Goal: Information Seeking & Learning: Learn about a topic

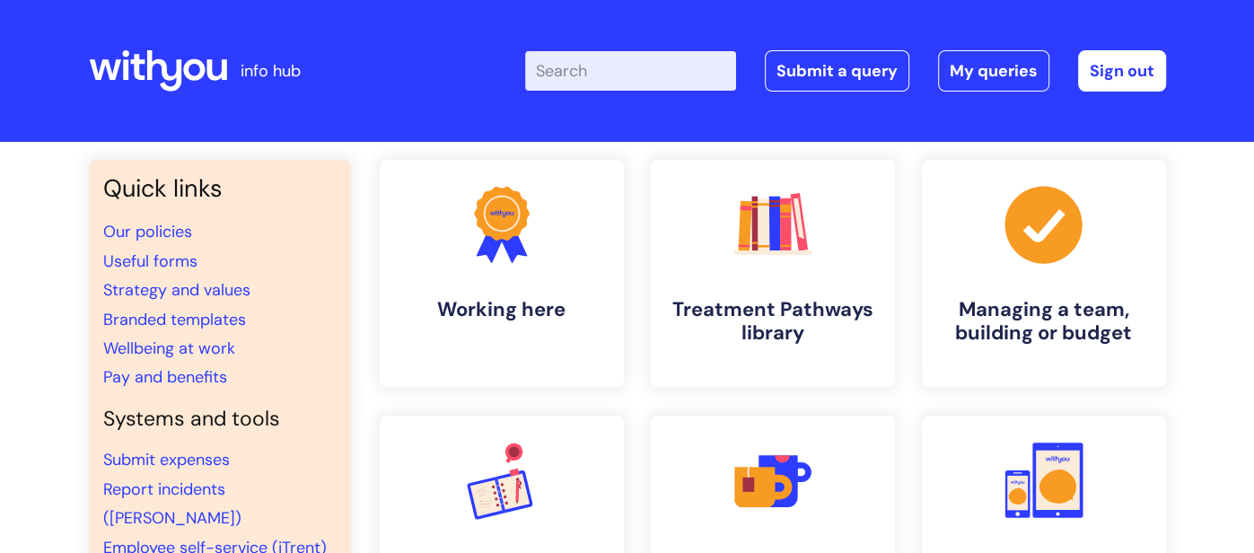
drag, startPoint x: 1221, startPoint y: 335, endPoint x: 1217, endPoint y: 382, distance: 46.8
click at [573, 80] on input "Enter your search term here..." at bounding box center [630, 71] width 211 height 40
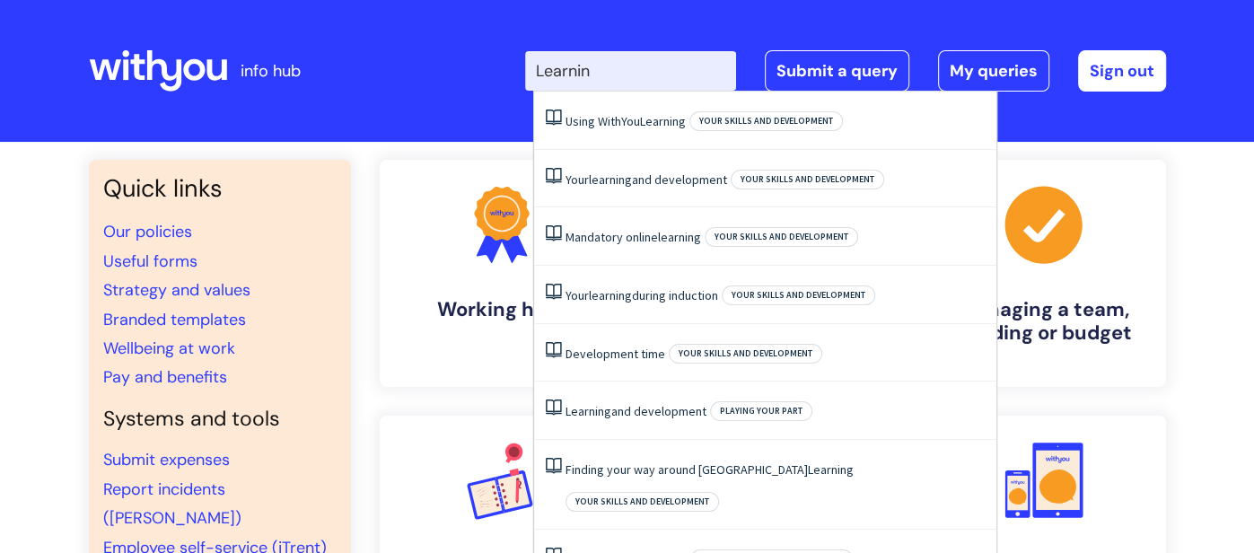
type input "Learning"
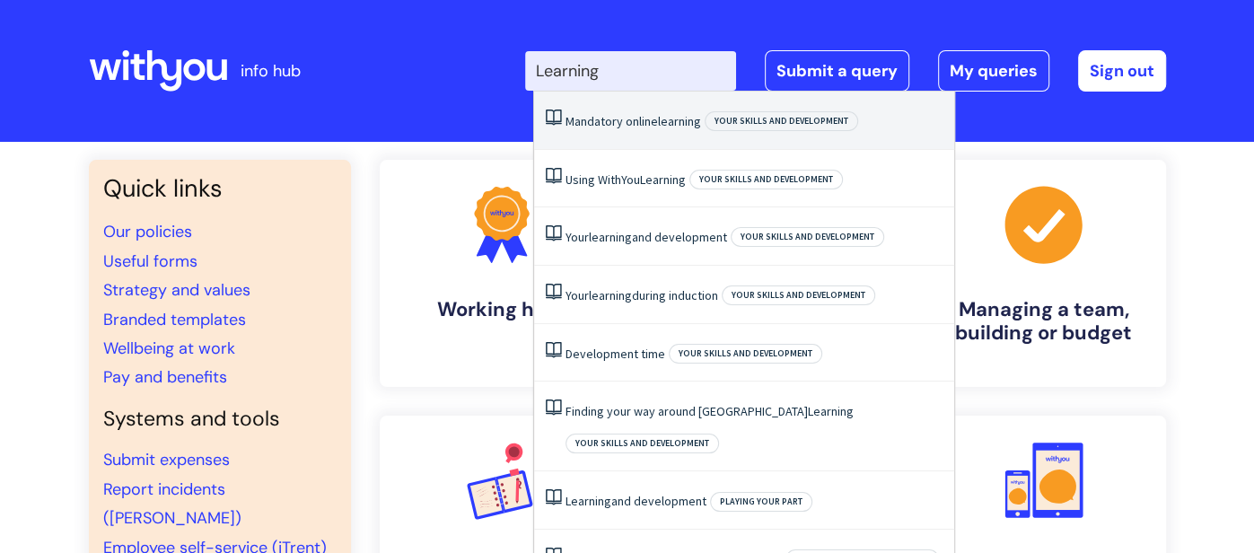
click at [635, 110] on li "Mandatory online learning Your skills and development" at bounding box center [744, 121] width 420 height 58
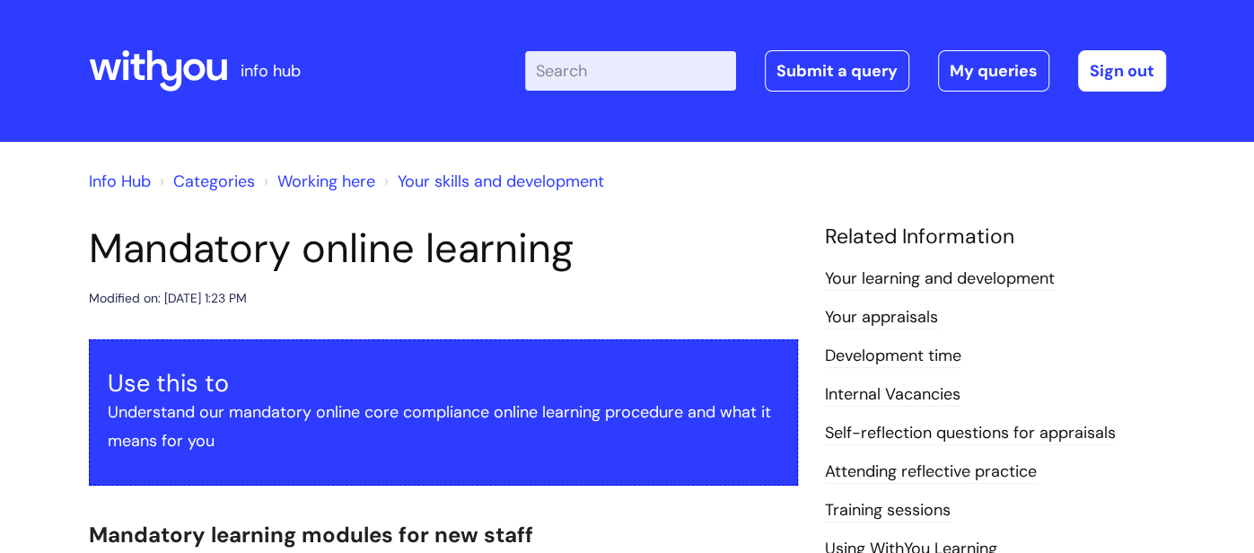
click at [1146, 345] on li "Development time" at bounding box center [995, 355] width 341 height 29
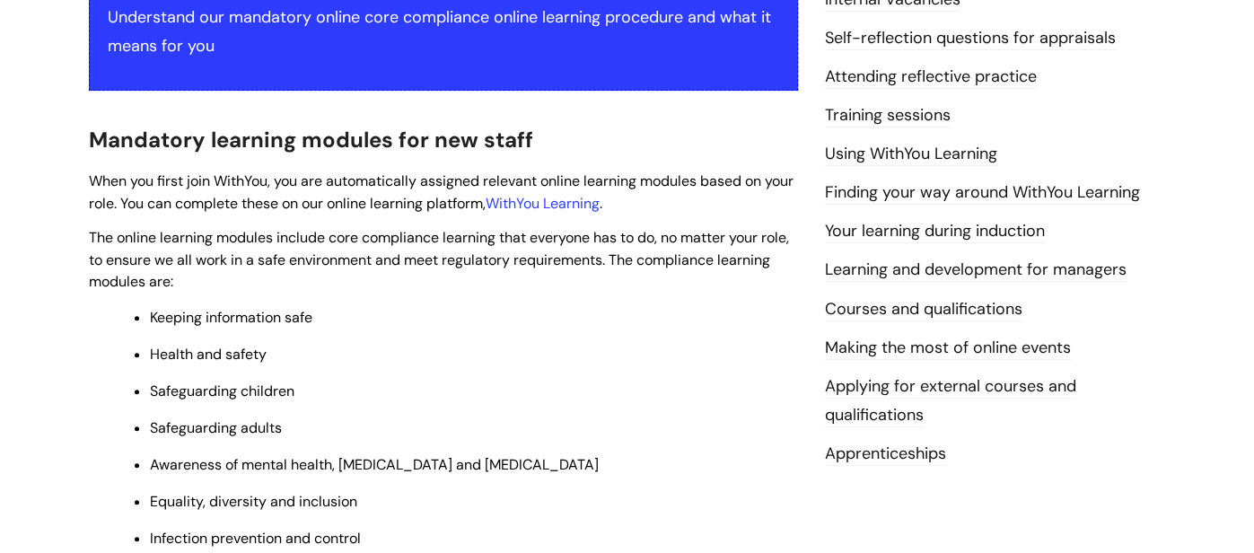
scroll to position [392, 0]
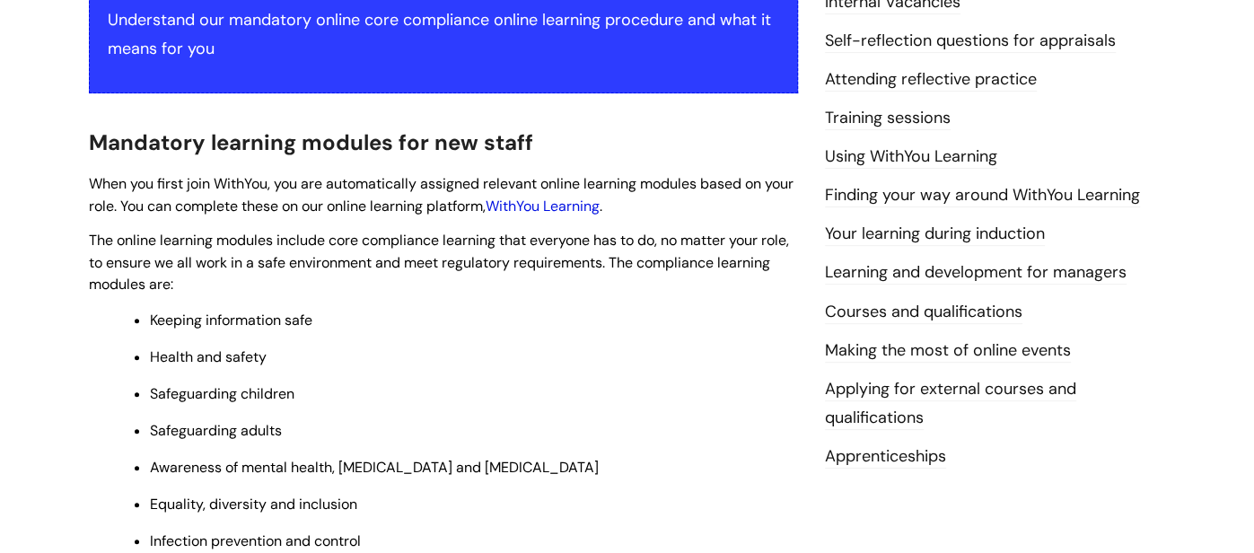
click at [592, 210] on link "WithYou Learning" at bounding box center [543, 206] width 114 height 19
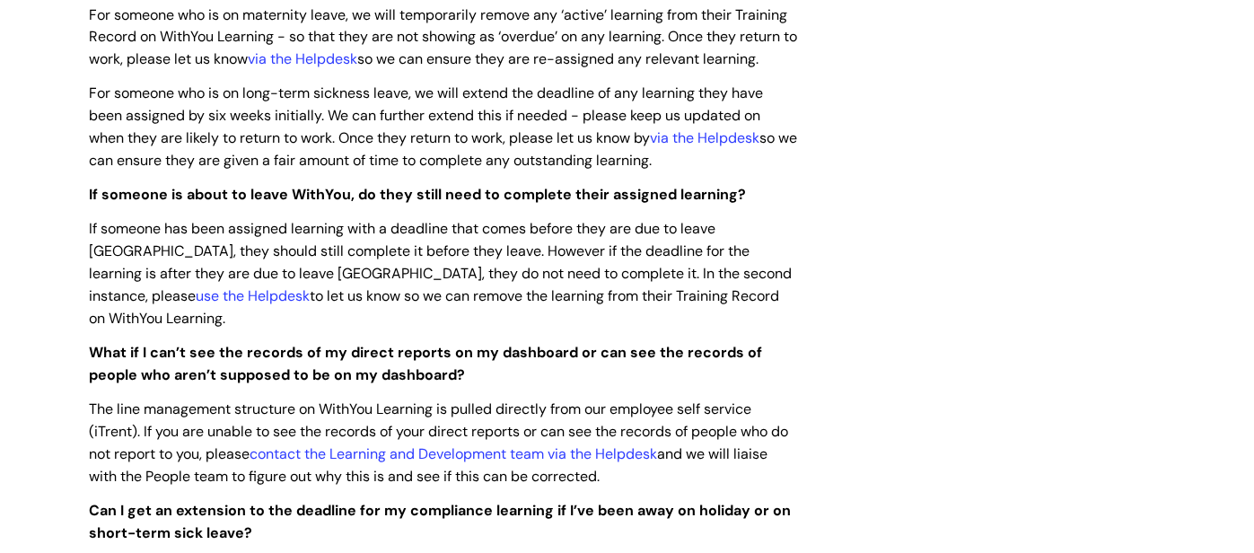
scroll to position [1921, 0]
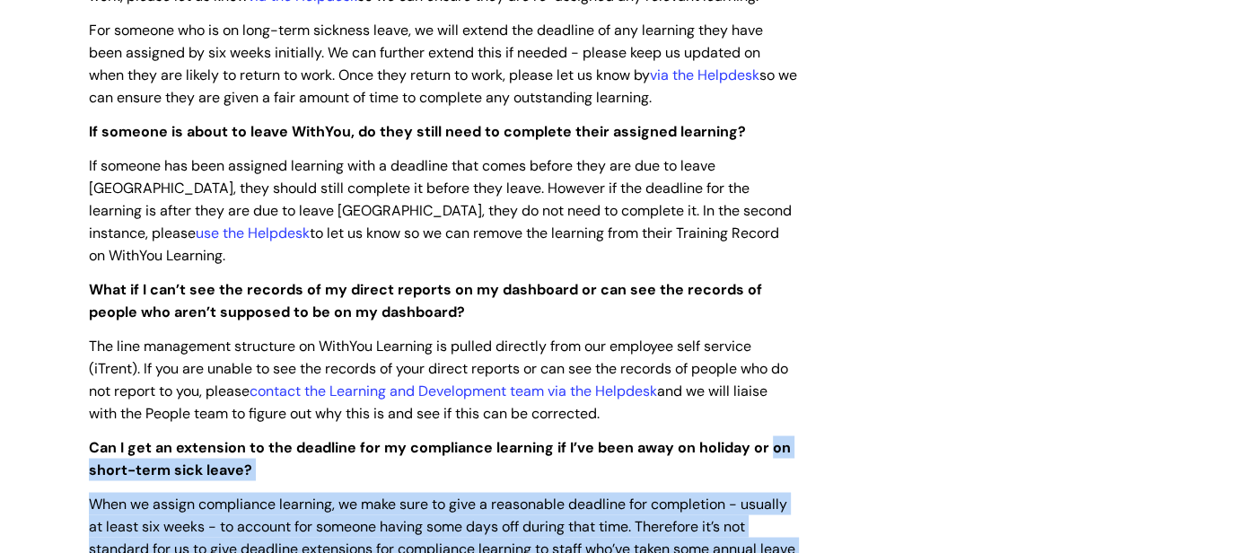
drag, startPoint x: 992, startPoint y: 508, endPoint x: 954, endPoint y: 408, distance: 106.5
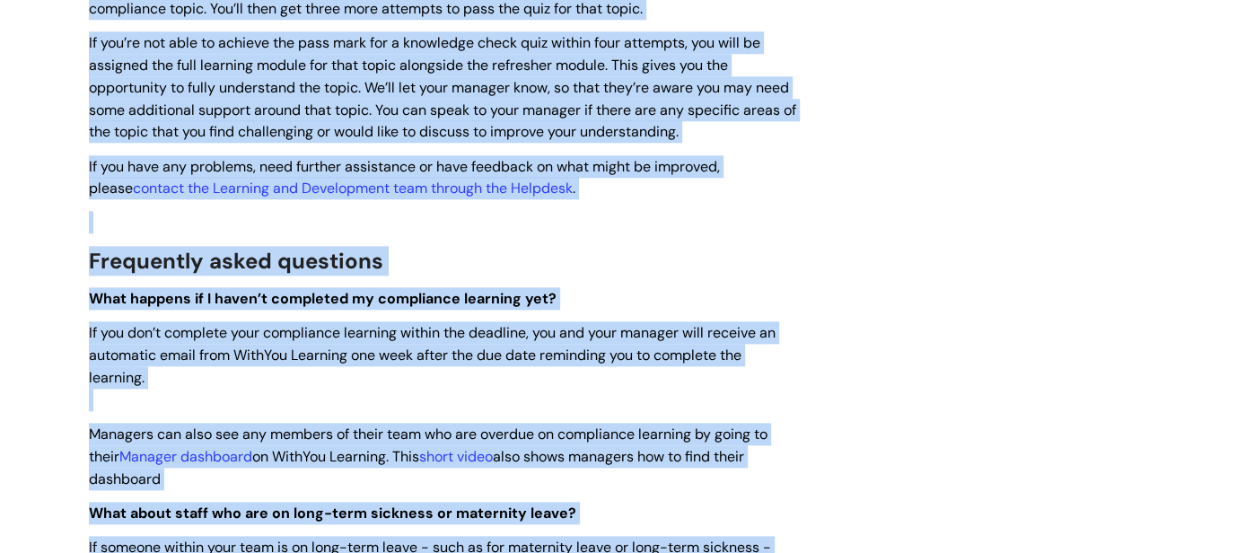
scroll to position [1217, 0]
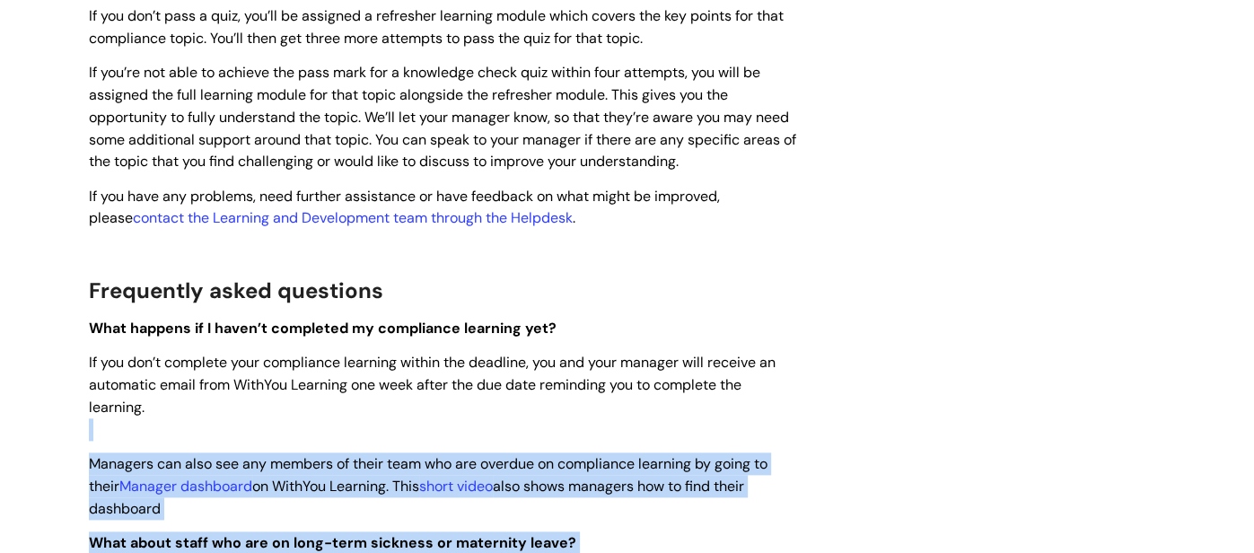
drag, startPoint x: 963, startPoint y: 186, endPoint x: 981, endPoint y: 401, distance: 216.2
click at [981, 401] on div "Mandatory online learning Modified on: Thu, 6 Jun, 2024 at 1:23 PM Use this to …" at bounding box center [627, 328] width 1104 height 2642
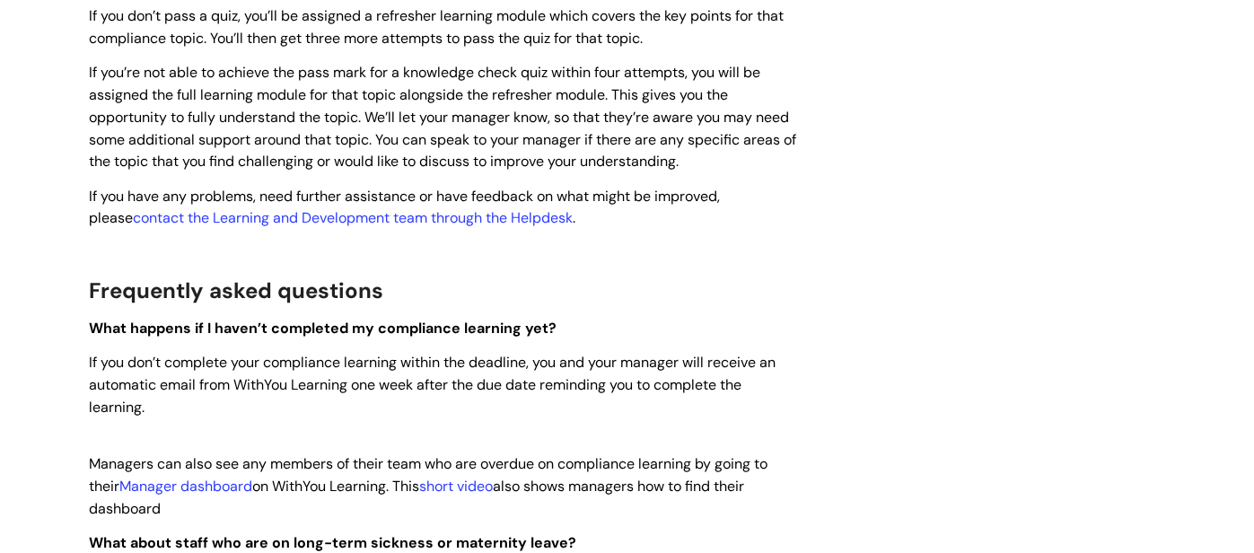
click at [974, 501] on div "Mandatory online learning Modified on: Thu, 6 Jun, 2024 at 1:23 PM Use this to …" at bounding box center [627, 328] width 1104 height 2642
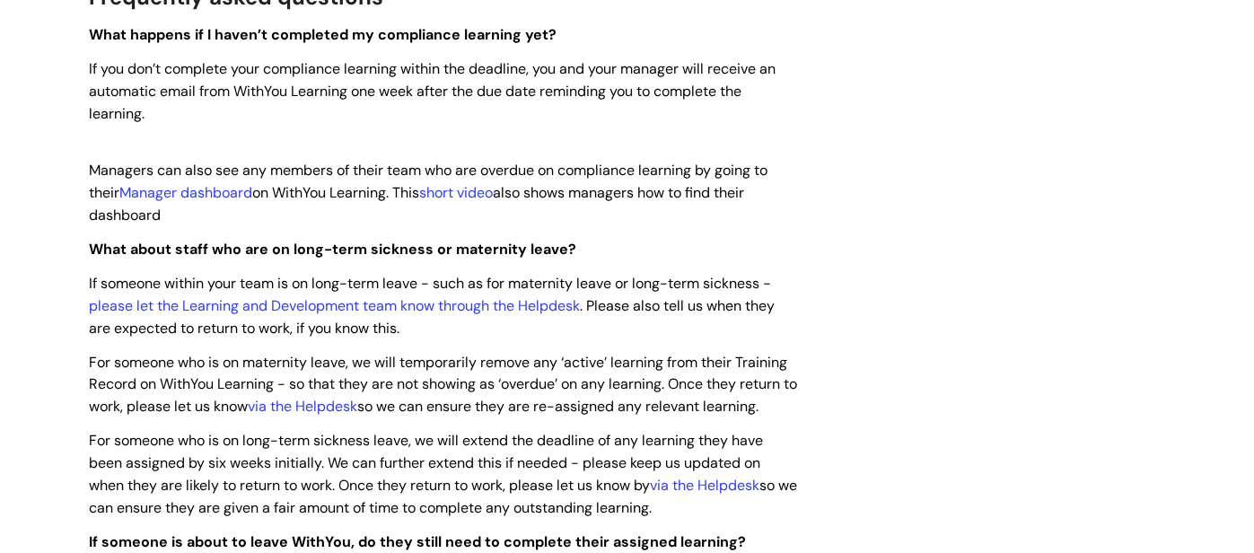
scroll to position [1520, 0]
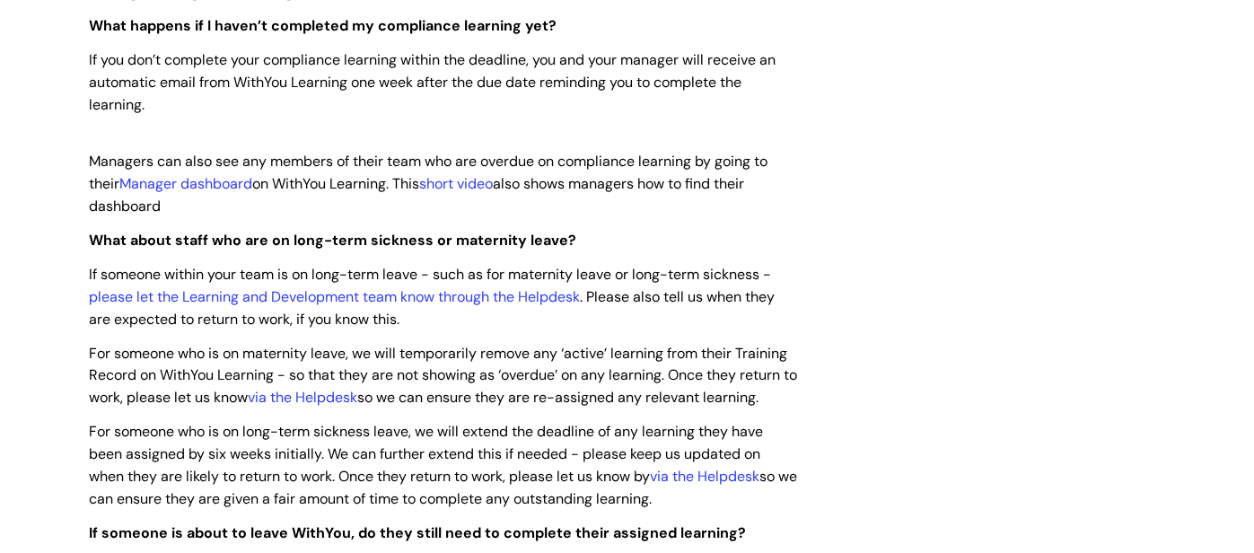
drag, startPoint x: 974, startPoint y: 501, endPoint x: 980, endPoint y: 523, distance: 23.3
click at [980, 523] on div "Mandatory online learning Modified on: Thu, 6 Jun, 2024 at 1:23 PM Use this to …" at bounding box center [627, 26] width 1104 height 2642
drag, startPoint x: 997, startPoint y: 460, endPoint x: 1006, endPoint y: 410, distance: 50.2
click at [1006, 410] on div "Mandatory online learning Modified on: Thu, 6 Jun, 2024 at 1:23 PM Use this to …" at bounding box center [627, 26] width 1104 height 2642
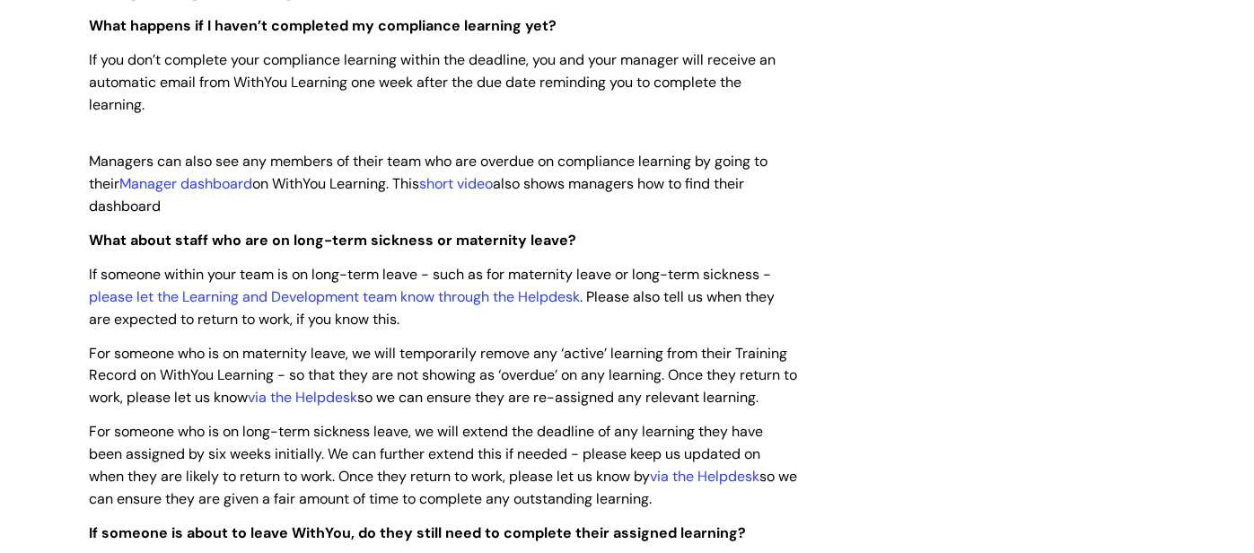
click at [1006, 410] on div "Mandatory online learning Modified on: Thu, 6 Jun, 2024 at 1:23 PM Use this to …" at bounding box center [627, 26] width 1104 height 2642
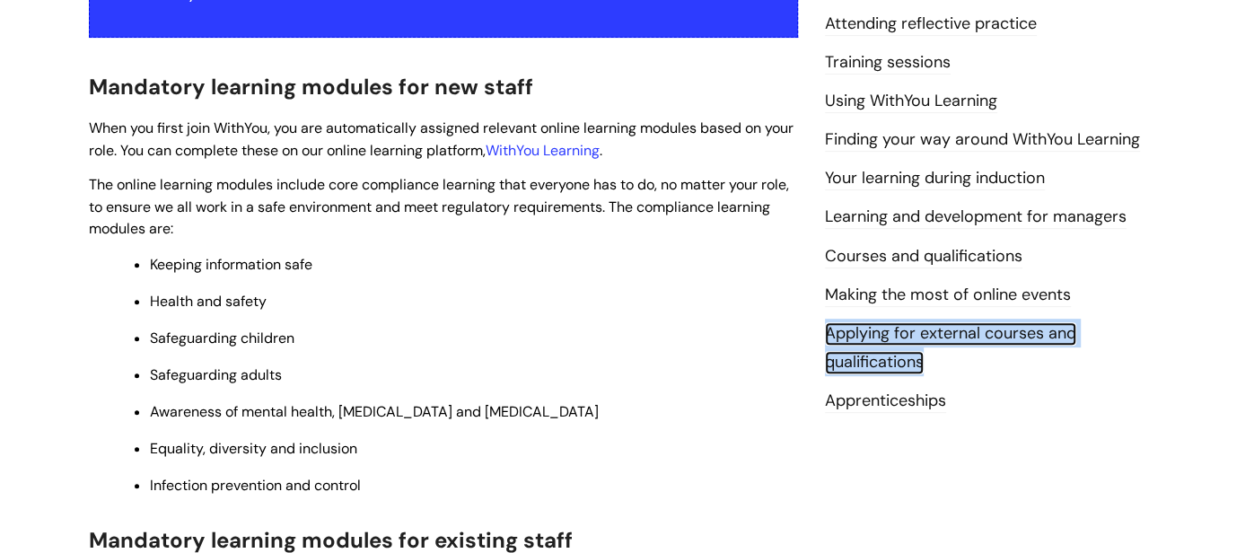
scroll to position [456, 0]
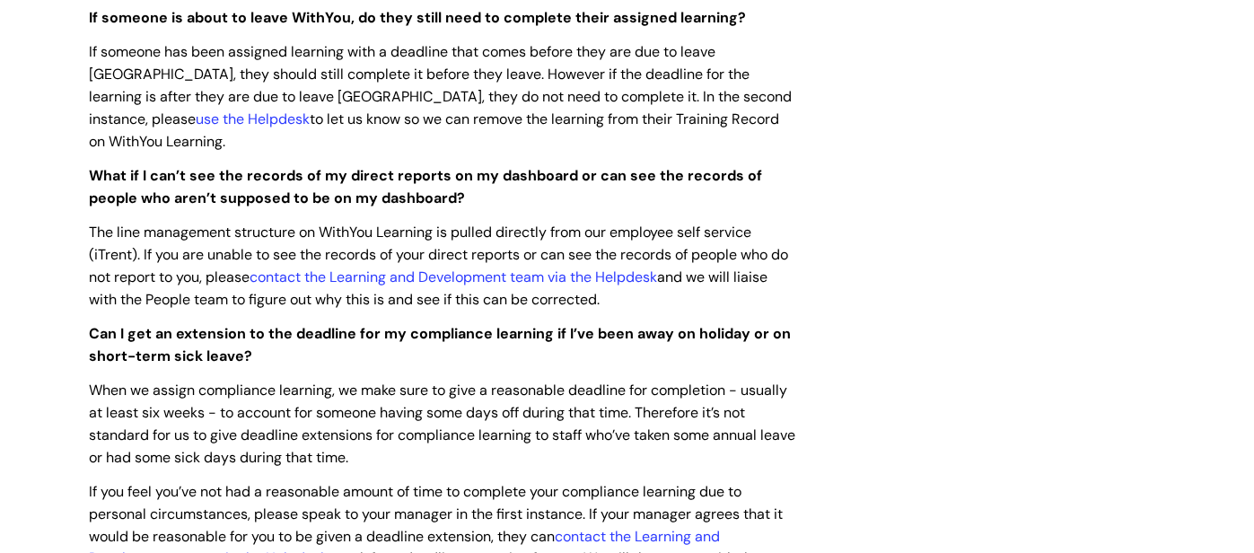
scroll to position [2035, 0]
